Goal: Obtain resource: Obtain resource

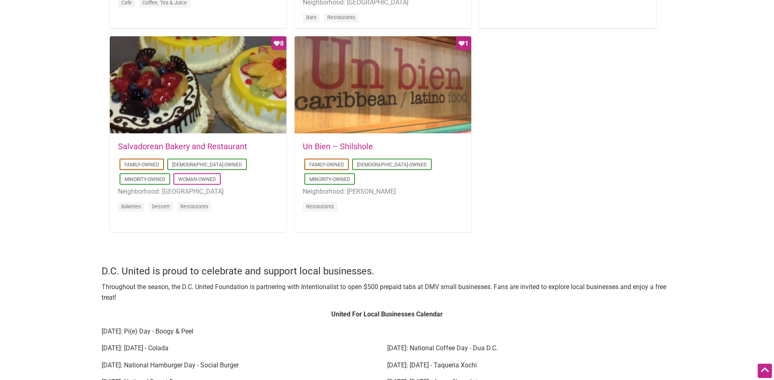
scroll to position [816, 0]
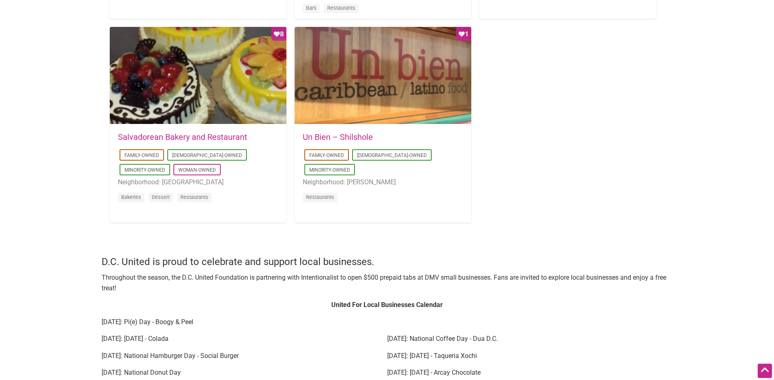
click at [357, 207] on article "Favorite Count 1 [DATE] 08:32:22 Un Bien – [GEOGRAPHIC_DATA] Family-Owned [DEMO…" at bounding box center [383, 125] width 177 height 196
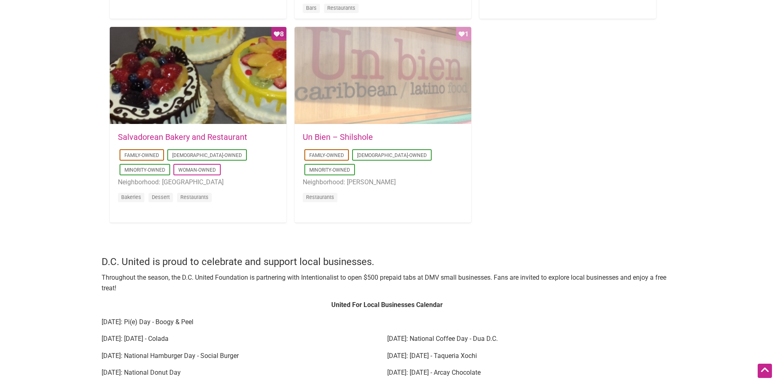
click at [368, 104] on div "Favorite Count 1" at bounding box center [383, 76] width 177 height 98
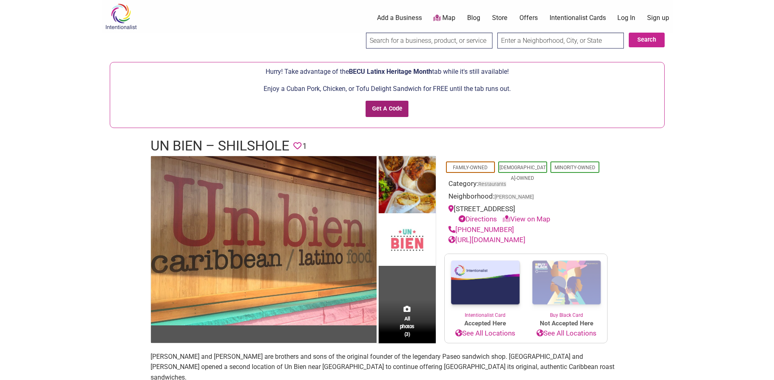
click at [390, 115] on input "Get A Code" at bounding box center [387, 109] width 43 height 17
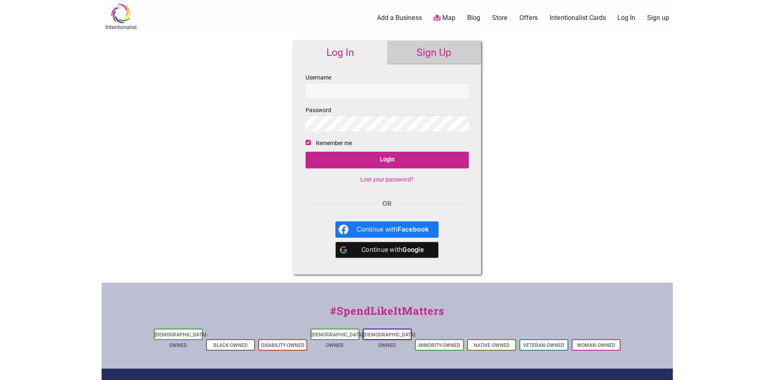
click at [385, 88] on input "Username" at bounding box center [387, 91] width 163 height 16
type input "[PERSON_NAME][EMAIL_ADDRESS][DOMAIN_NAME]"
click at [306, 152] on input "Login" at bounding box center [387, 160] width 163 height 17
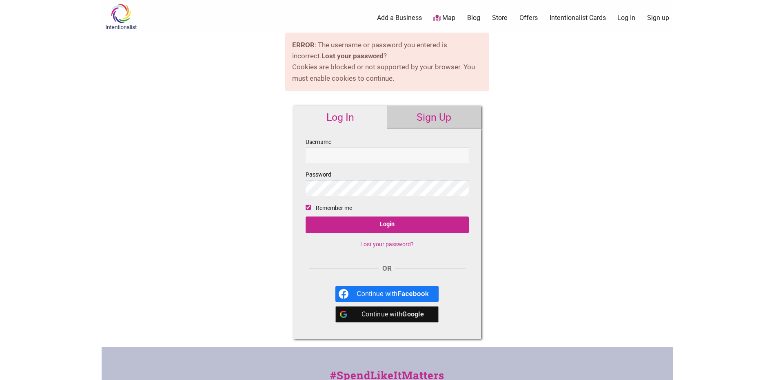
click at [336, 159] on input "Username" at bounding box center [387, 155] width 163 height 16
type input "kristina.karakhanyan@spl.org"
click at [333, 201] on fieldset "Username kristina.karakhanyan@spl.org Password Remember me Login Lost your pass…" at bounding box center [387, 196] width 163 height 118
click at [306, 217] on input "Login" at bounding box center [387, 225] width 163 height 17
click at [370, 153] on input "Username" at bounding box center [387, 155] width 163 height 16
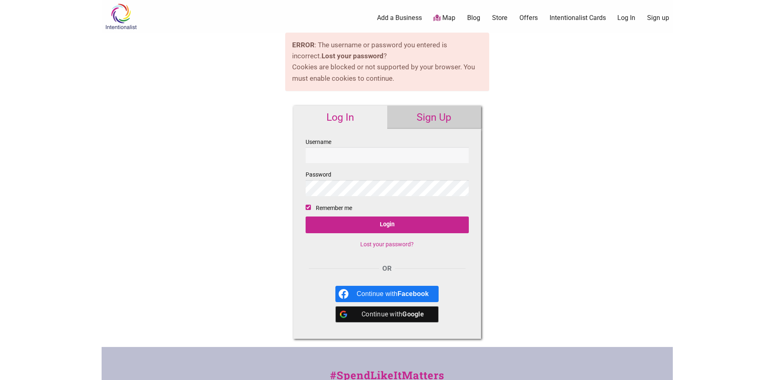
type input "[PERSON_NAME][EMAIL_ADDRESS][DOMAIN_NAME]"
click at [306, 217] on input "Login" at bounding box center [387, 225] width 163 height 17
click at [368, 157] on input "Username" at bounding box center [387, 155] width 163 height 16
type input "[PERSON_NAME][EMAIL_ADDRESS][DOMAIN_NAME]"
click at [306, 217] on input "Login" at bounding box center [387, 225] width 163 height 17
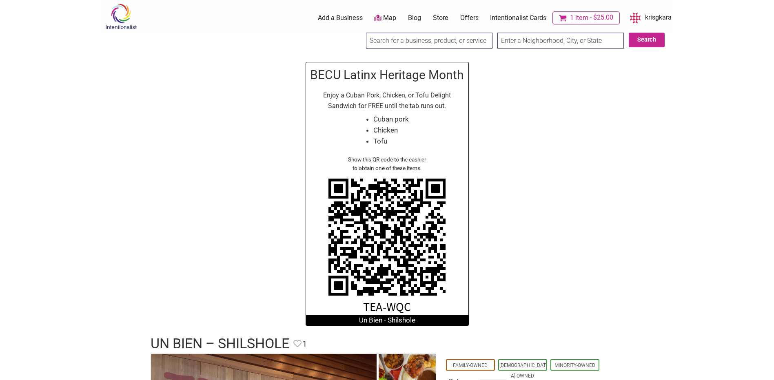
click at [538, 137] on div "BECU Latinx Heritage Month Enjoy a Cuban Pork, Chicken, or Tofu Delight Sandwic…" at bounding box center [387, 194] width 571 height 280
